Goal: Task Accomplishment & Management: Manage account settings

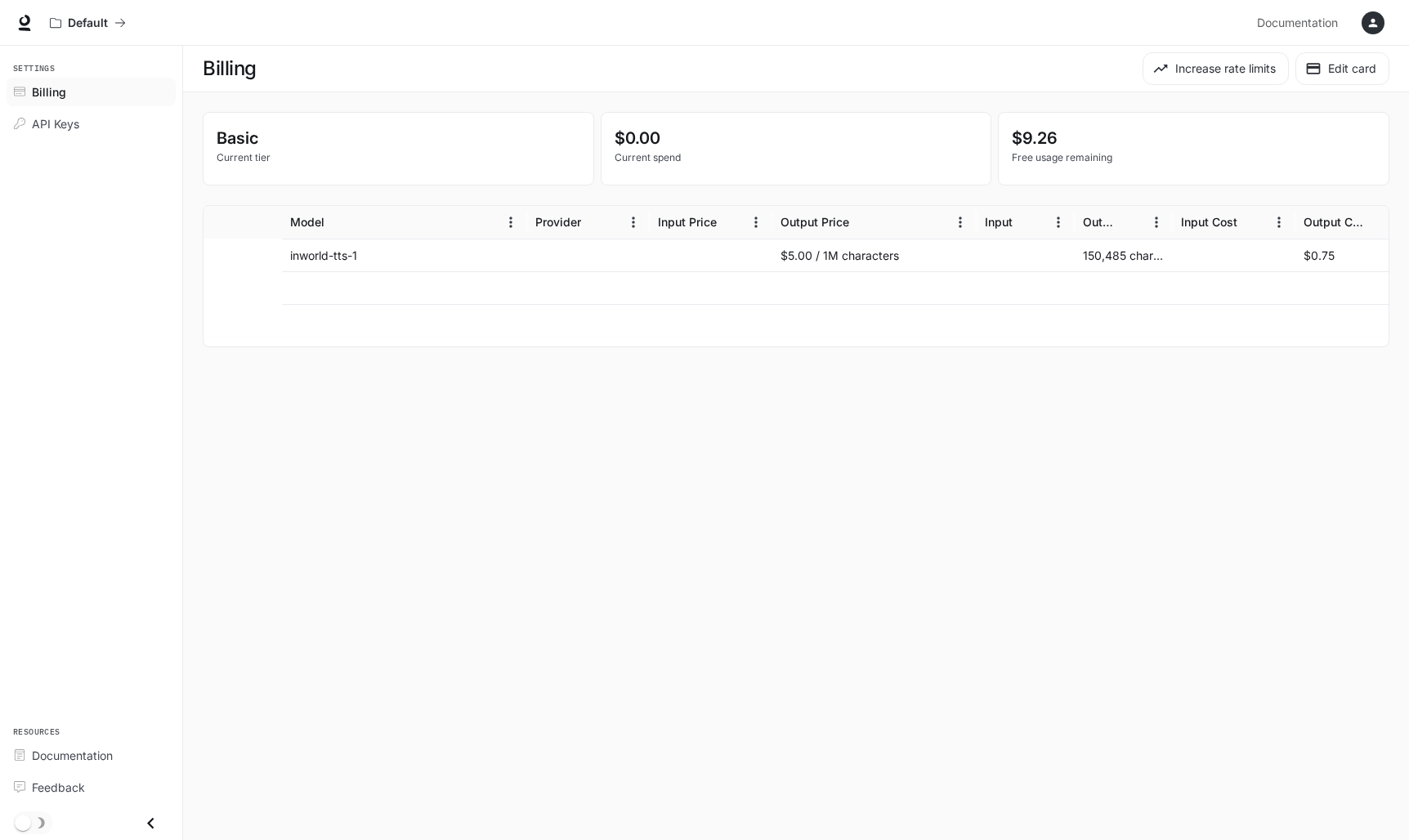
scroll to position [0, 152]
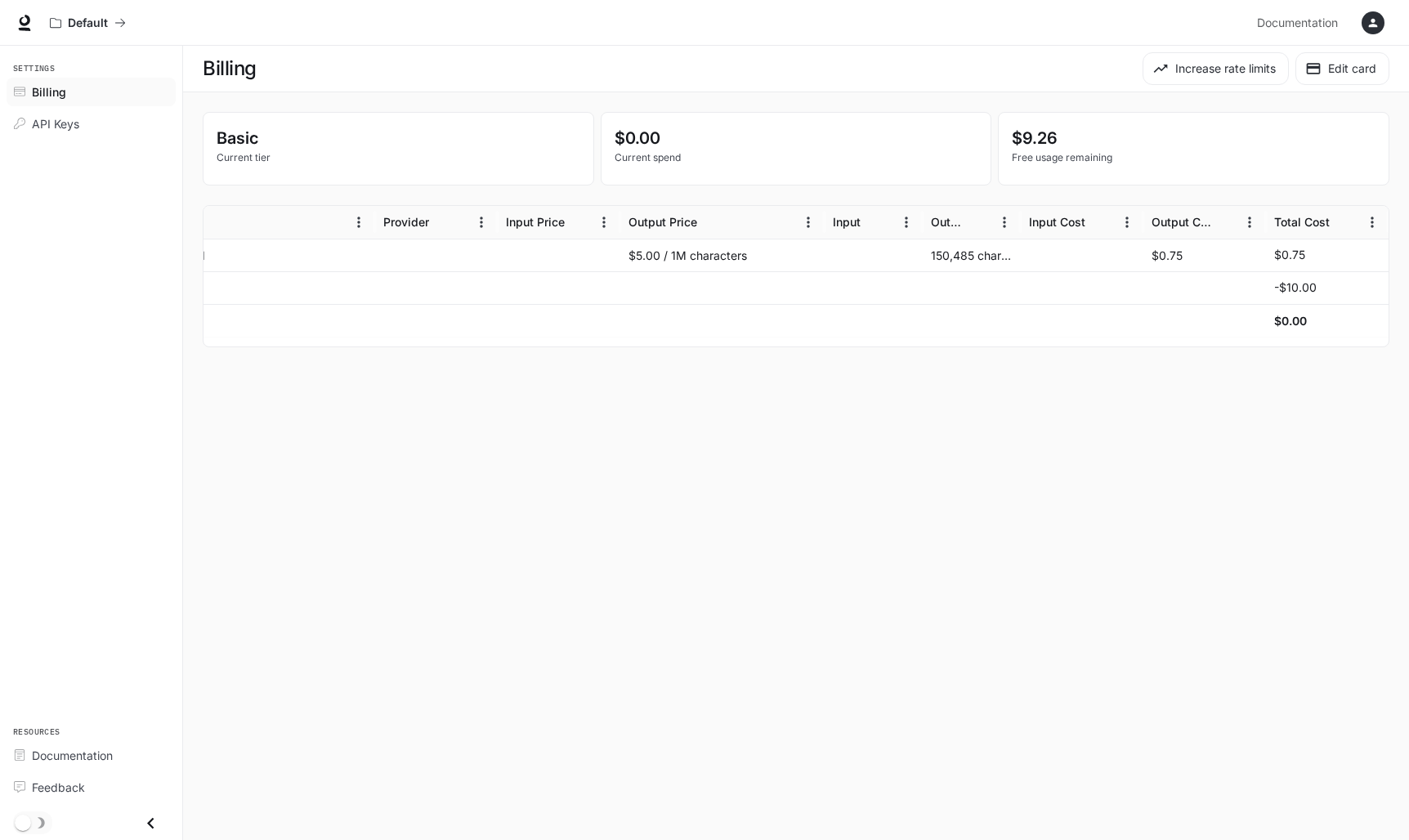
click at [717, 252] on div "$5.00 / 1M characters" at bounding box center [722, 255] width 204 height 33
click at [921, 243] on div at bounding box center [873, 255] width 98 height 33
